Goal: Information Seeking & Learning: Learn about a topic

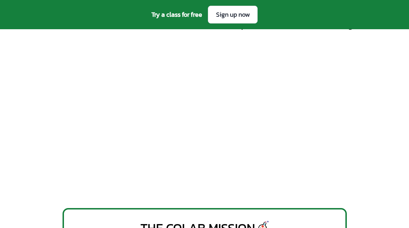
scroll to position [141, 0]
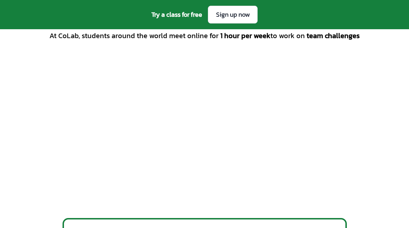
click at [365, 182] on div "At CoLab, students around the world meet online for 1 hour per week to work on …" at bounding box center [205, 119] width 364 height 176
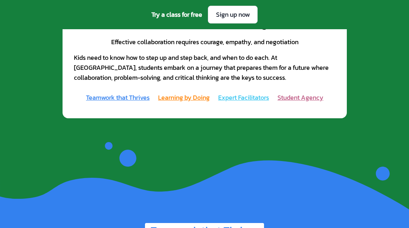
scroll to position [771, 0]
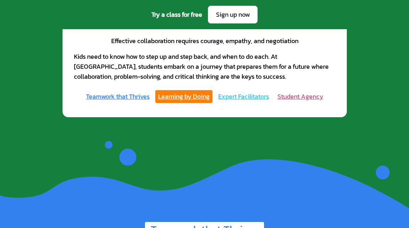
click at [177, 96] on link "Learning by Doing" at bounding box center [183, 96] width 57 height 13
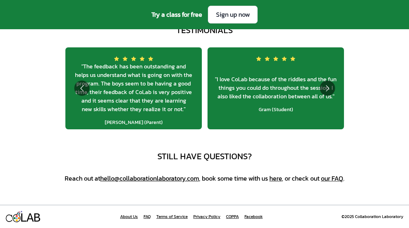
scroll to position [2513, 0]
click at [332, 177] on link "our FAQ" at bounding box center [332, 178] width 22 height 10
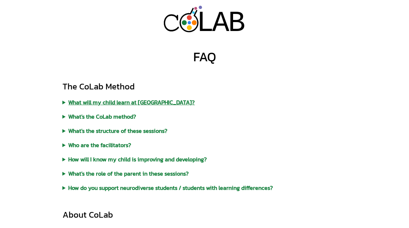
click at [99, 102] on summary "What will my child learn at CoLab?" at bounding box center [205, 102] width 284 height 9
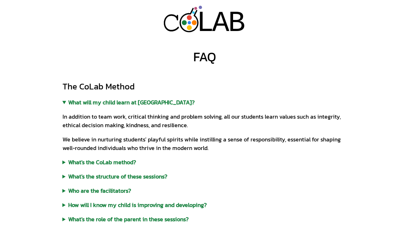
scroll to position [1, 0]
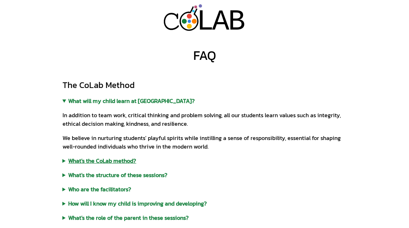
click at [95, 159] on summary "What's the CoLab method?" at bounding box center [205, 160] width 284 height 9
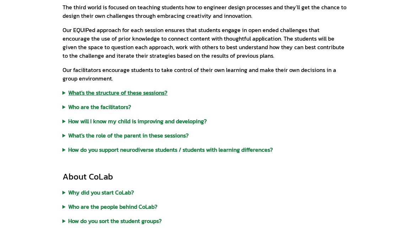
scroll to position [277, 0]
click at [139, 122] on summary "How will I know my child is improving and developing?" at bounding box center [205, 121] width 284 height 9
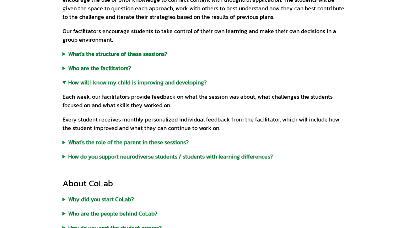
scroll to position [343, 0]
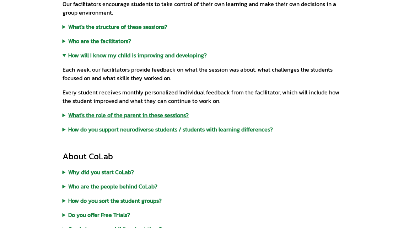
click at [86, 117] on summary "What's the role of the parent in these sessions?" at bounding box center [205, 115] width 284 height 9
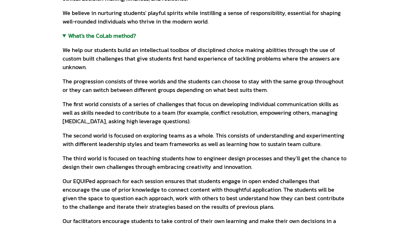
scroll to position [0, 0]
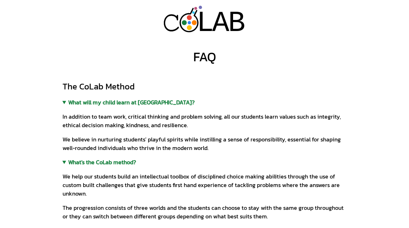
click at [170, 129] on p "In addition to team work, critical thinking and problem solving, all our studen…" at bounding box center [205, 120] width 284 height 17
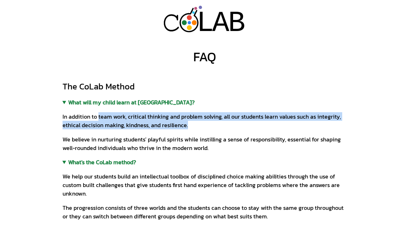
drag, startPoint x: 194, startPoint y: 125, endPoint x: 98, endPoint y: 119, distance: 96.5
click at [98, 119] on p "In addition to team work, critical thinking and problem solving, all our studen…" at bounding box center [205, 120] width 284 height 17
copy p "team work, critical thinking and problem solving, all our students learn values…"
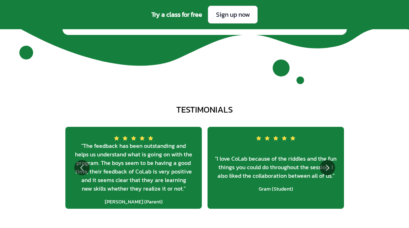
scroll to position [2513, 0]
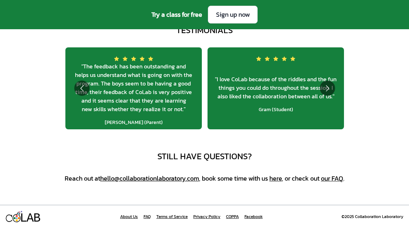
click at [333, 178] on link "our FAQ" at bounding box center [332, 178] width 22 height 10
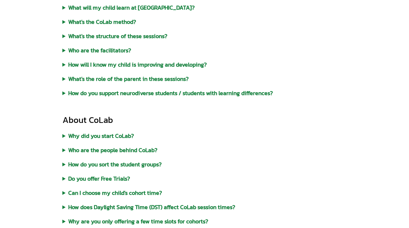
scroll to position [95, 0]
click at [138, 66] on summary "How will I know my child is improving and developing?" at bounding box center [205, 64] width 284 height 9
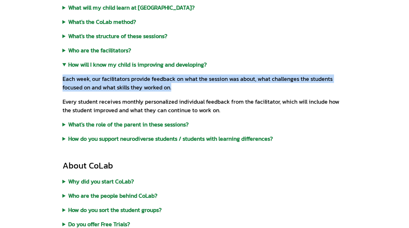
drag, startPoint x: 178, startPoint y: 87, endPoint x: 57, endPoint y: 80, distance: 121.8
click at [57, 79] on div "L L A A B B FAQ The CoLab Method What will my child learn at CoLab? In addition…" at bounding box center [204, 224] width 409 height 638
copy p "Each week, our facilitators provide feedback on what the session was about, wha…"
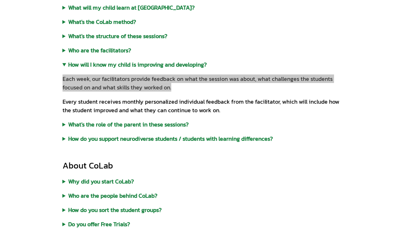
scroll to position [0, 0]
